Goal: Transaction & Acquisition: Purchase product/service

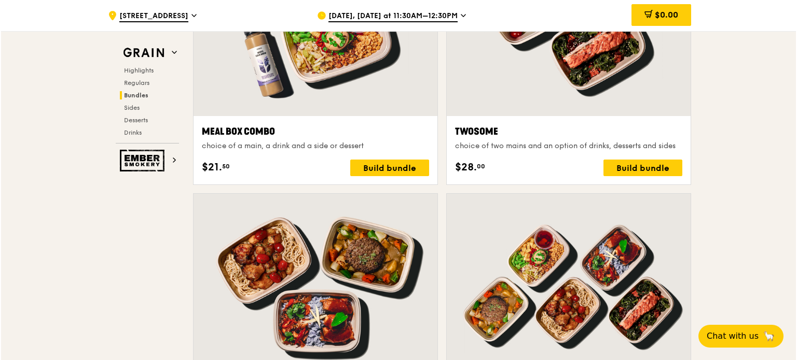
scroll to position [1660, 0]
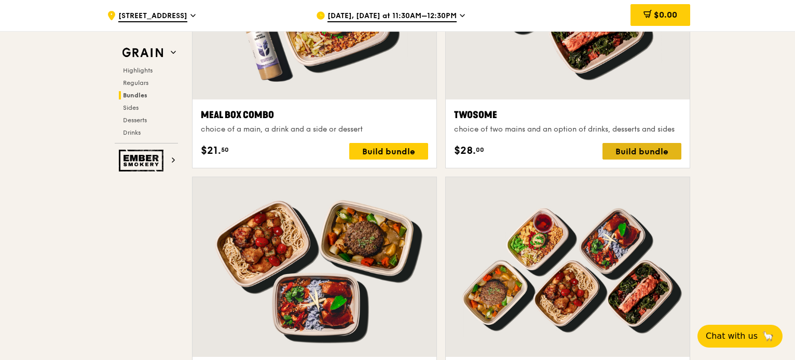
click at [637, 149] on div "Build bundle" at bounding box center [641, 151] width 79 height 17
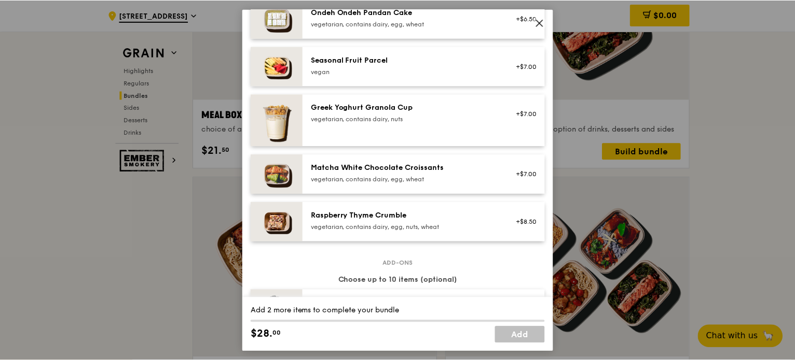
scroll to position [622, 0]
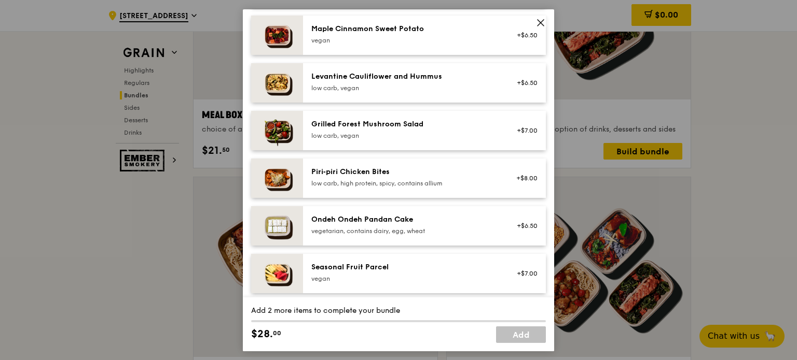
click at [541, 23] on icon at bounding box center [540, 22] width 6 height 6
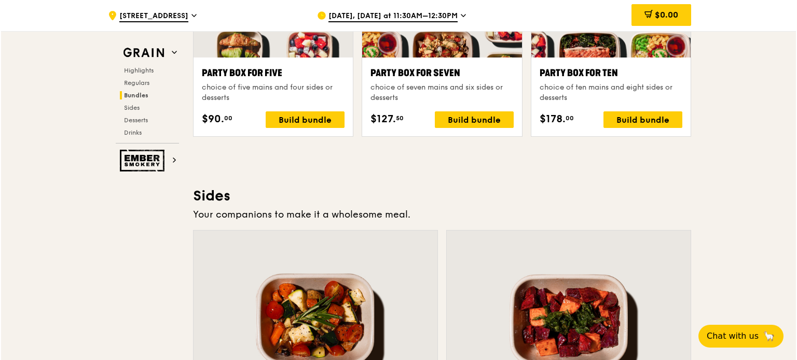
scroll to position [2178, 0]
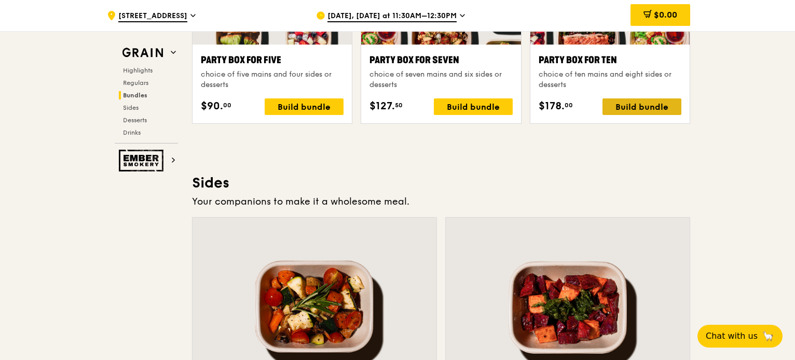
click at [624, 104] on div "Build bundle" at bounding box center [641, 107] width 79 height 17
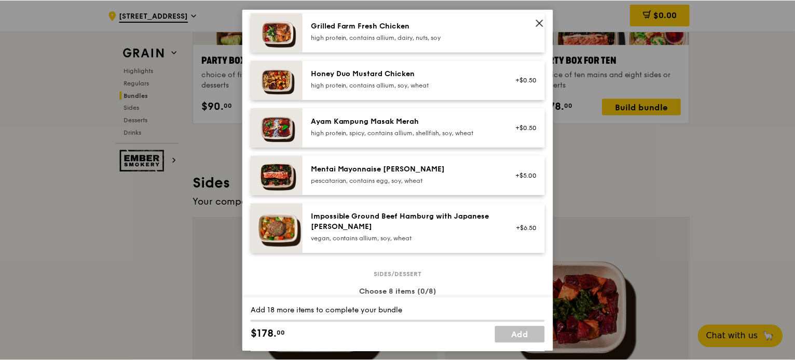
scroll to position [207, 0]
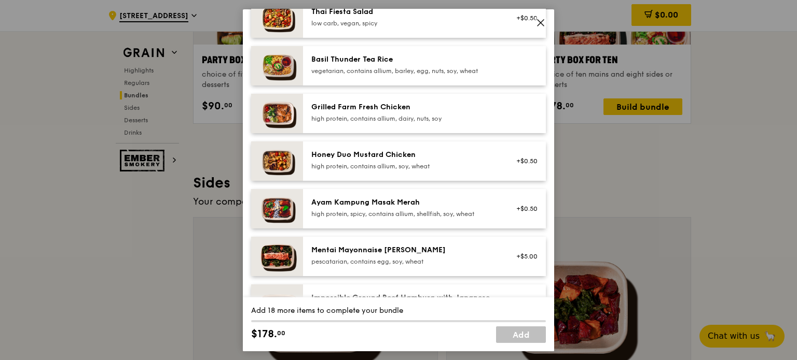
click at [541, 24] on icon at bounding box center [540, 22] width 9 height 9
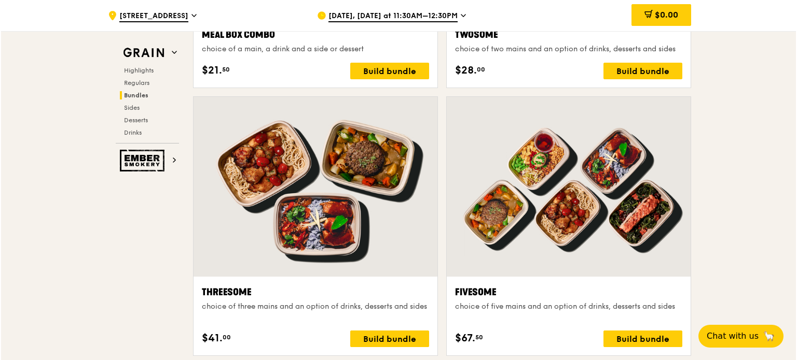
scroll to position [1867, 0]
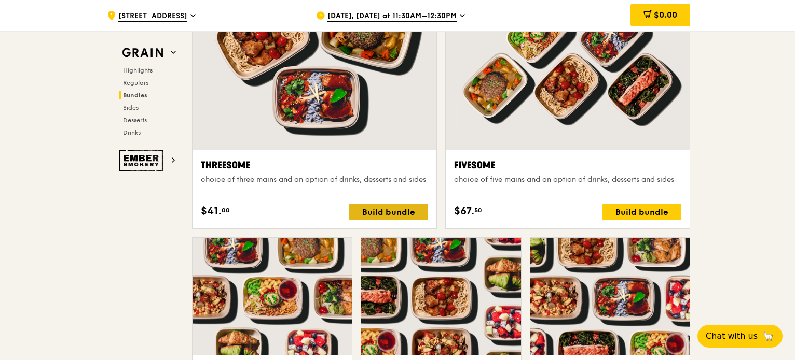
click at [384, 212] on div "Build bundle" at bounding box center [388, 212] width 79 height 17
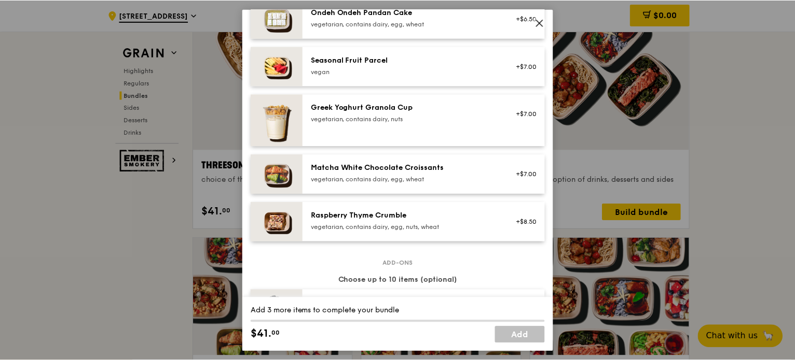
scroll to position [934, 0]
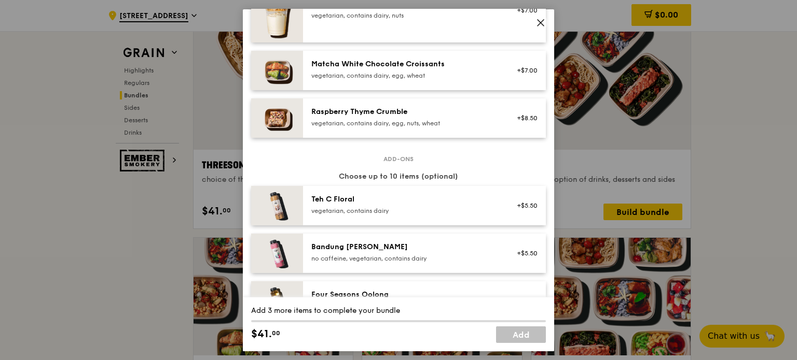
click at [542, 20] on icon at bounding box center [540, 22] width 6 height 6
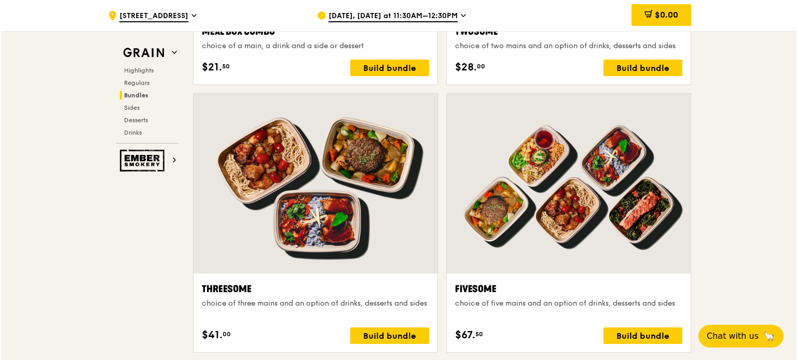
scroll to position [1660, 0]
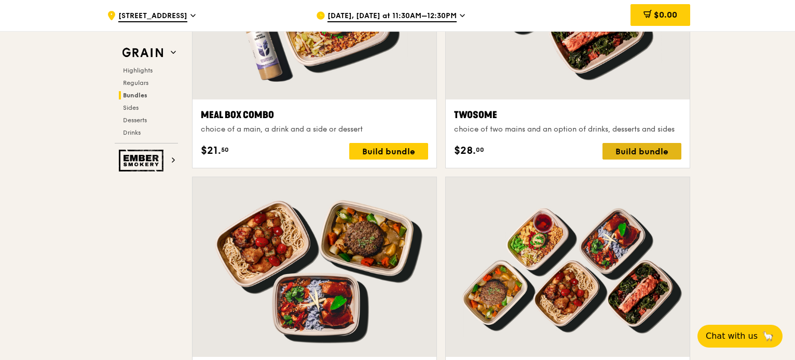
click at [640, 155] on div "Build bundle" at bounding box center [641, 151] width 79 height 17
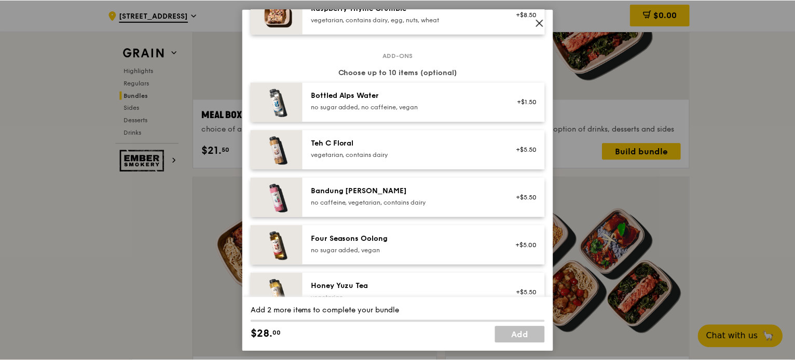
scroll to position [1251, 0]
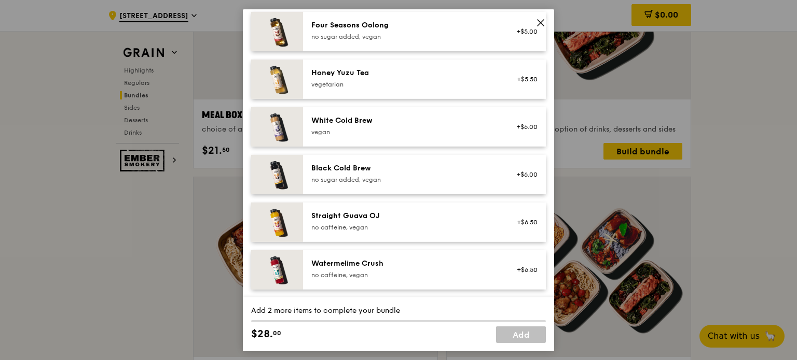
click at [545, 25] on span at bounding box center [540, 22] width 15 height 15
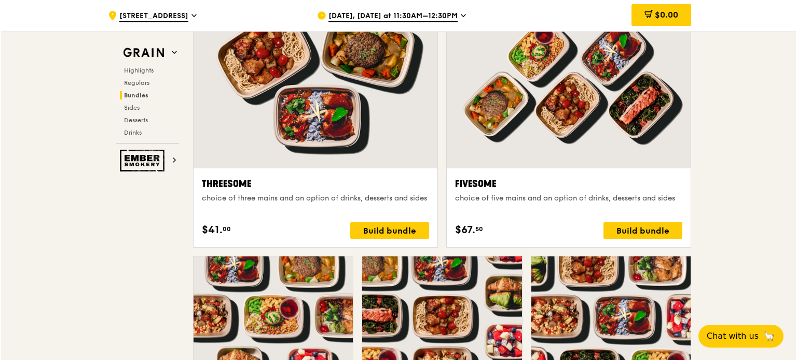
scroll to position [1971, 0]
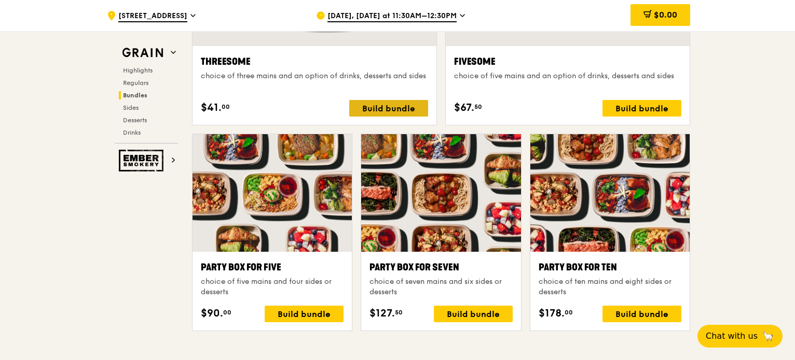
click at [406, 109] on div "Build bundle" at bounding box center [388, 108] width 79 height 17
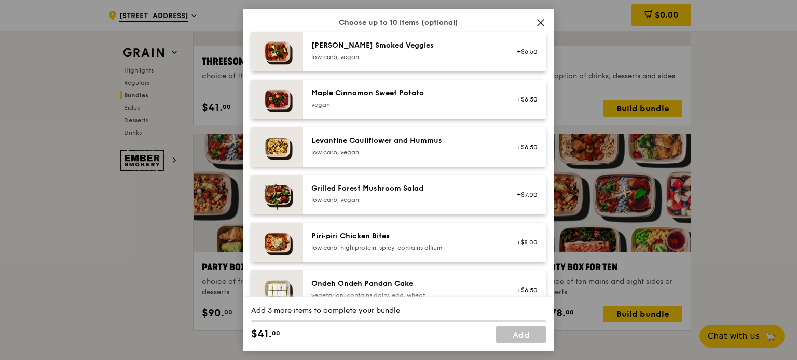
scroll to position [622, 0]
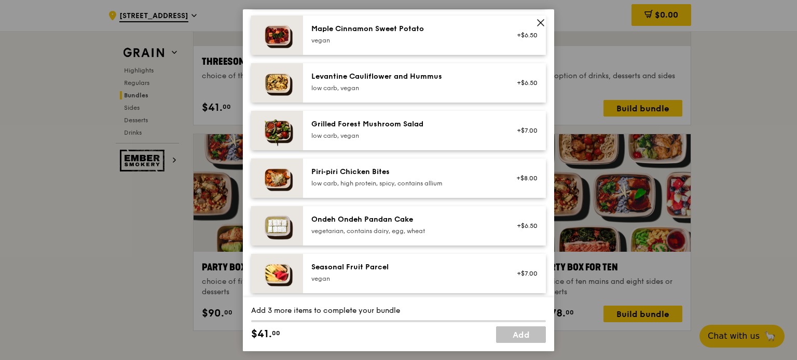
click at [538, 21] on icon at bounding box center [540, 22] width 9 height 9
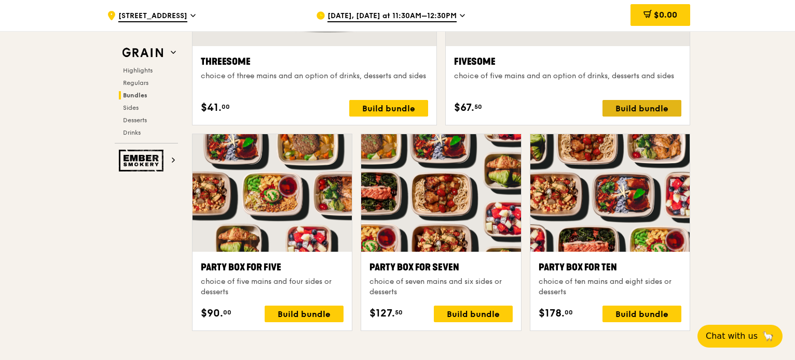
click at [659, 100] on div "Build bundle" at bounding box center [641, 108] width 79 height 17
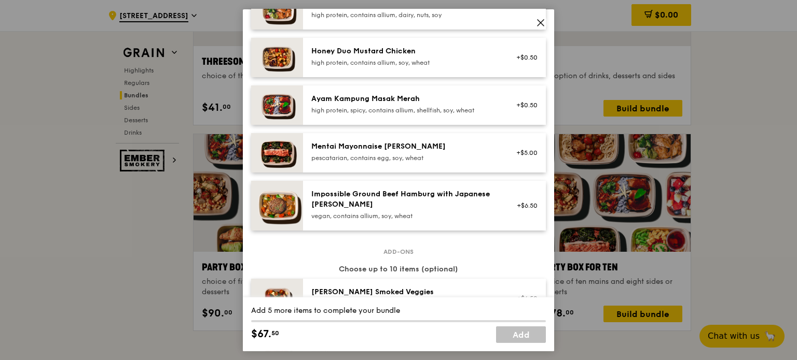
scroll to position [519, 0]
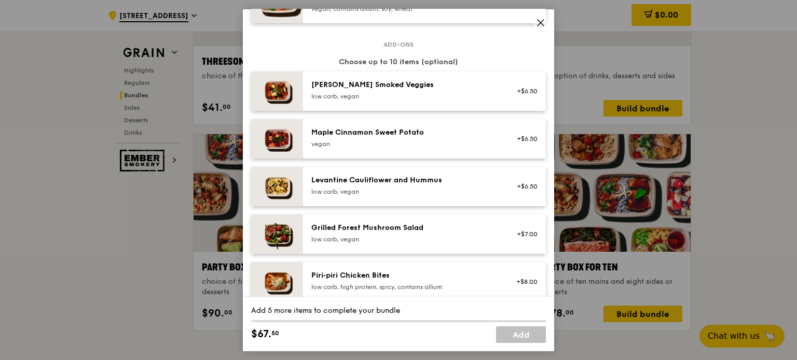
click at [542, 20] on icon at bounding box center [540, 22] width 6 height 6
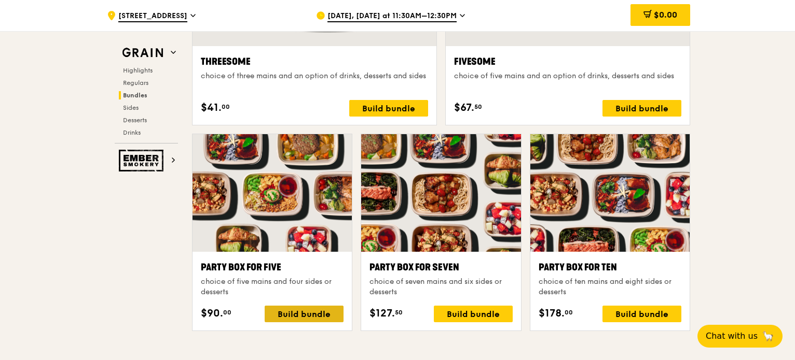
click at [298, 313] on div "Build bundle" at bounding box center [303, 314] width 79 height 17
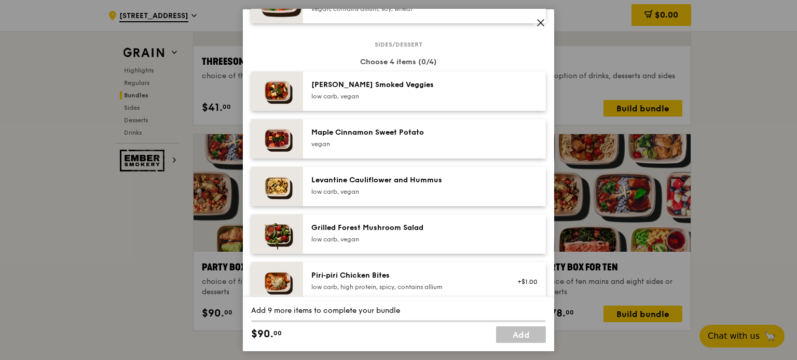
click at [538, 22] on icon at bounding box center [540, 22] width 9 height 9
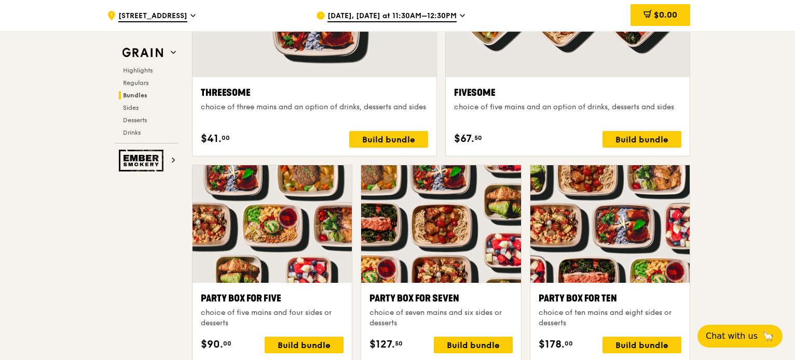
scroll to position [1971, 0]
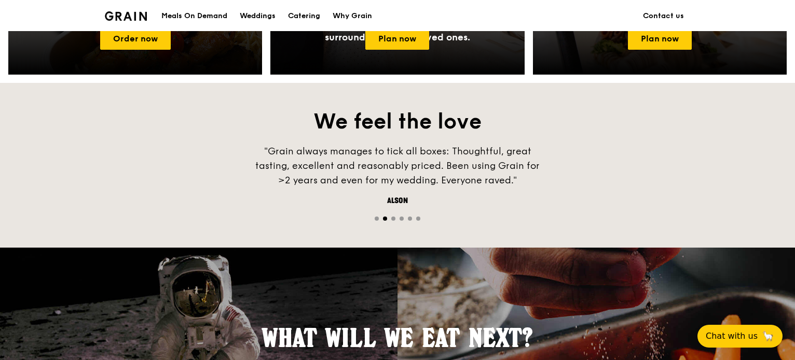
scroll to position [1023, 0]
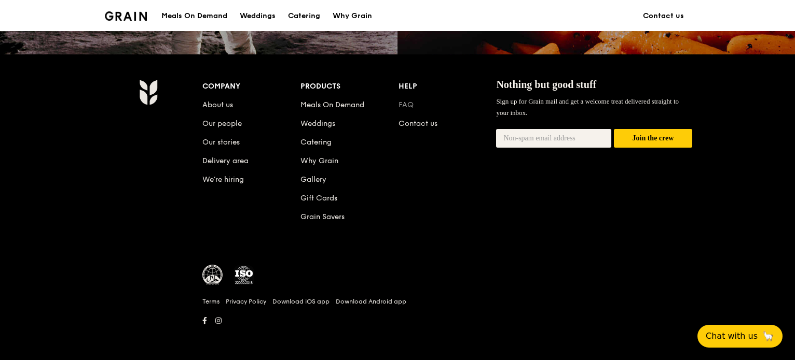
click at [409, 102] on link "FAQ" at bounding box center [405, 105] width 15 height 9
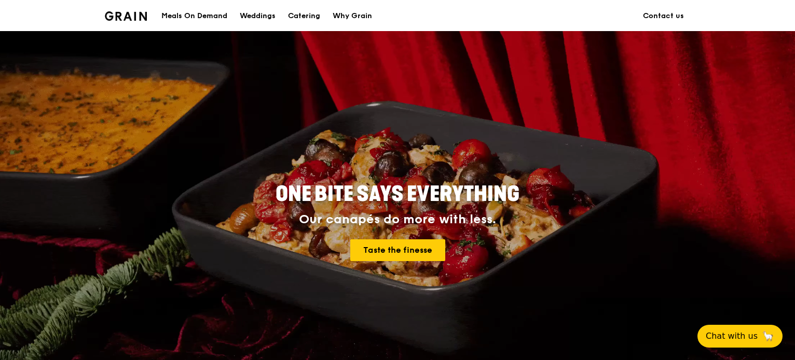
scroll to position [311, 0]
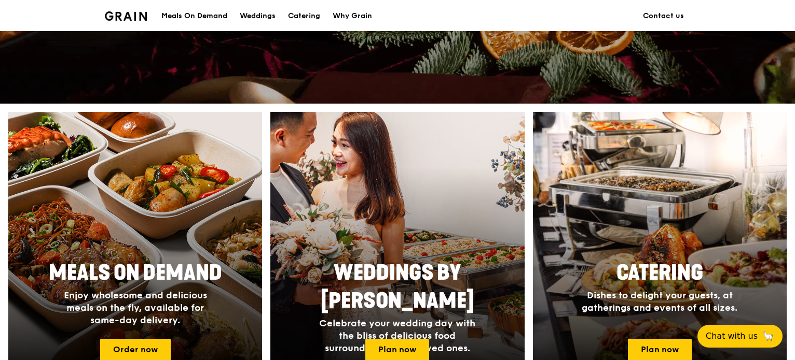
click at [192, 13] on div "Meals On Demand" at bounding box center [194, 16] width 66 height 31
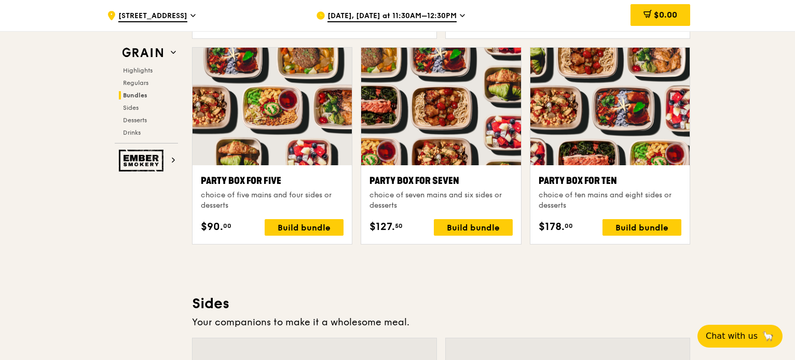
scroll to position [2074, 0]
